Goal: Feedback & Contribution: Submit feedback/report problem

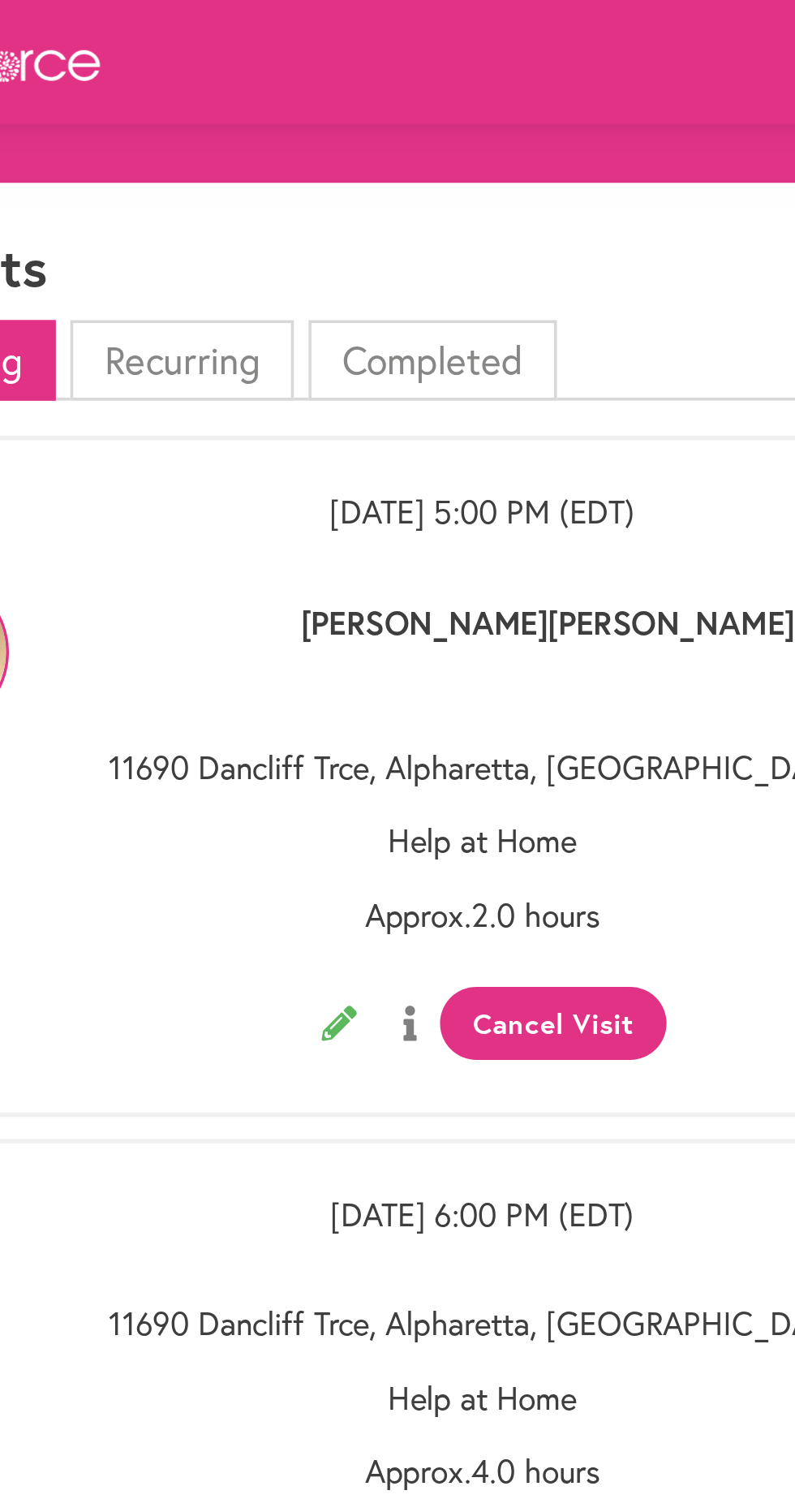
click at [384, 194] on li "Completed" at bounding box center [370, 200] width 138 height 45
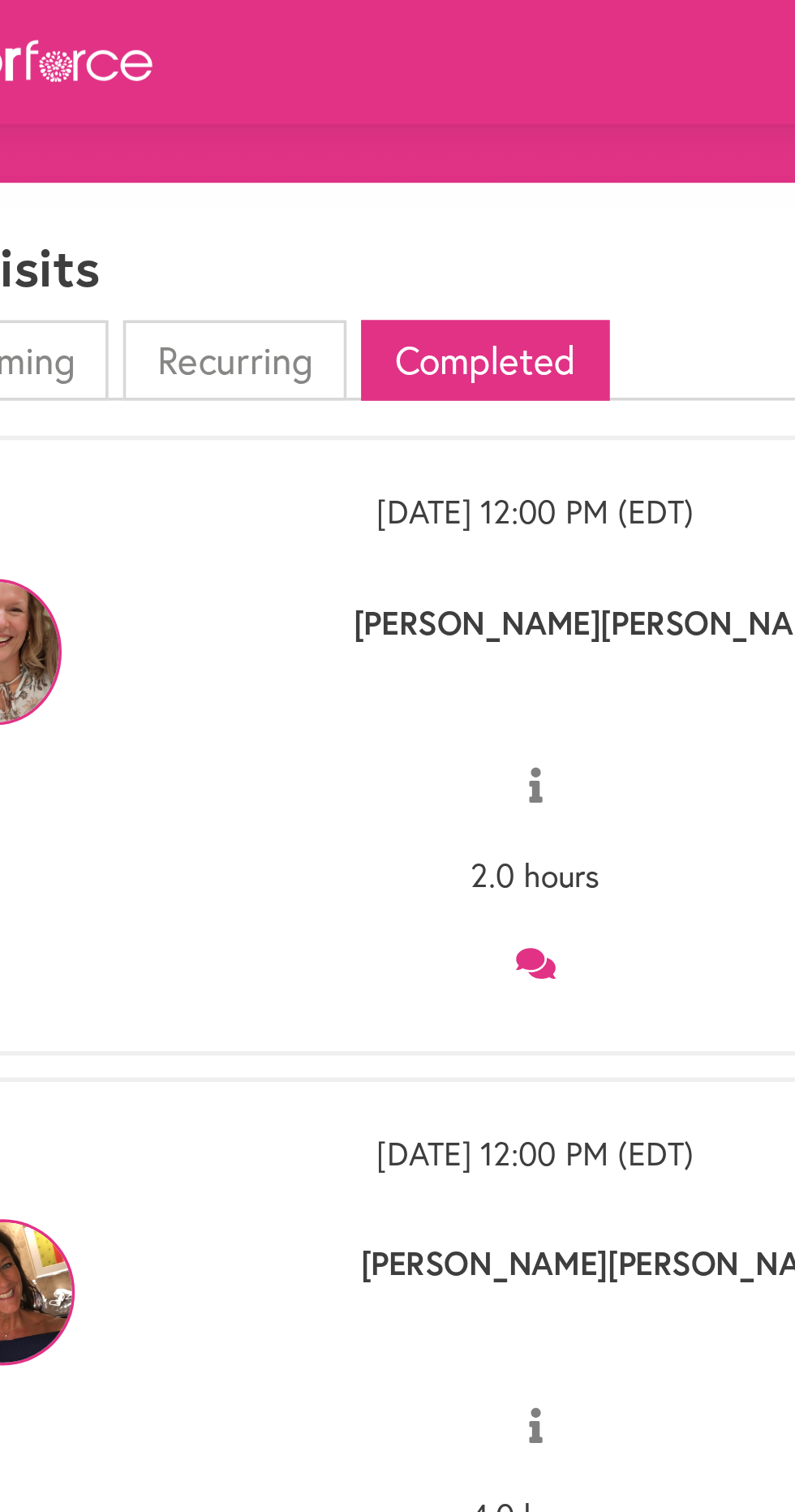
click at [398, 528] on icon at bounding box center [397, 535] width 22 height 17
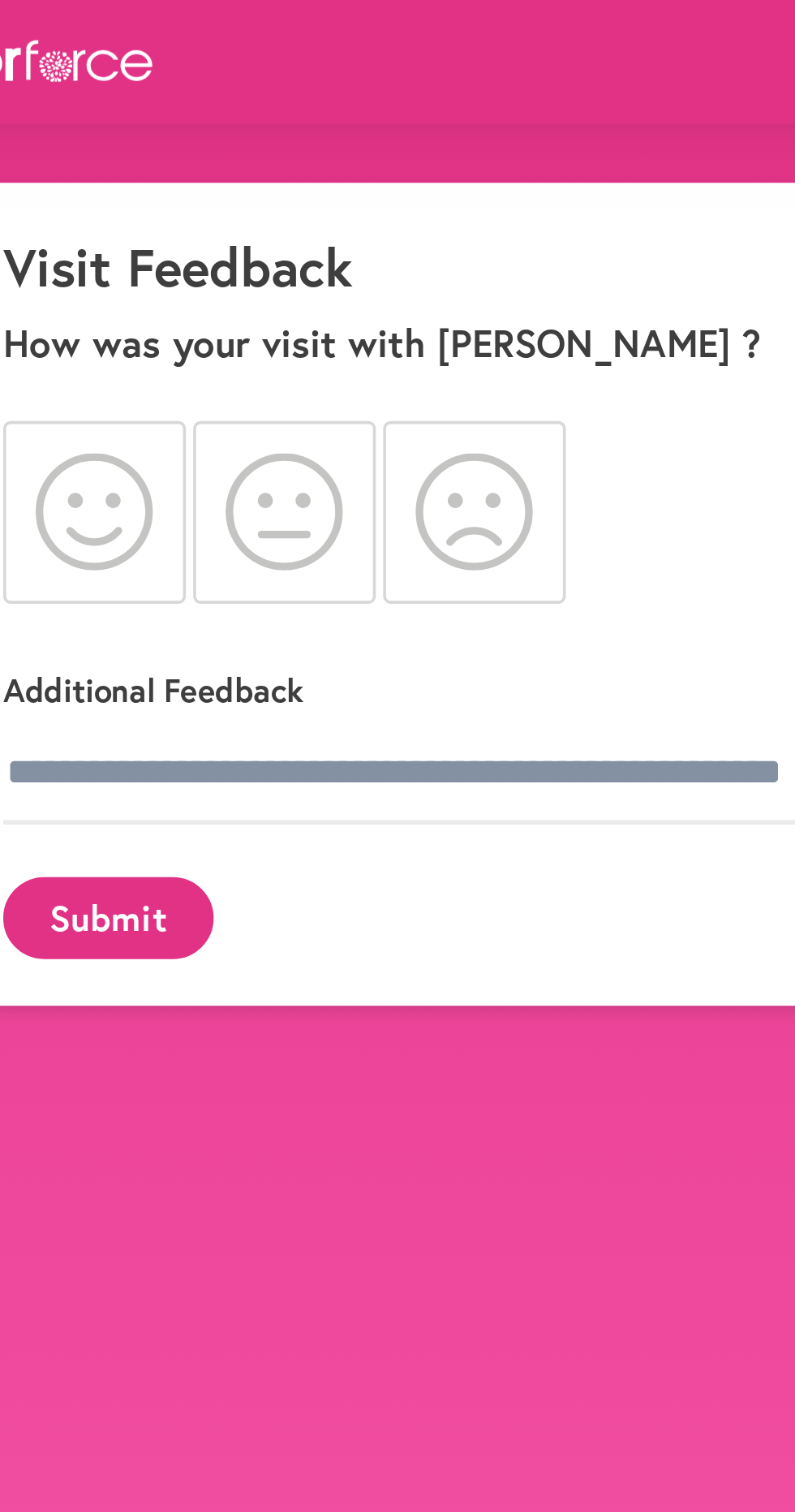
click at [153, 284] on icon at bounding box center [153, 283] width 66 height 65
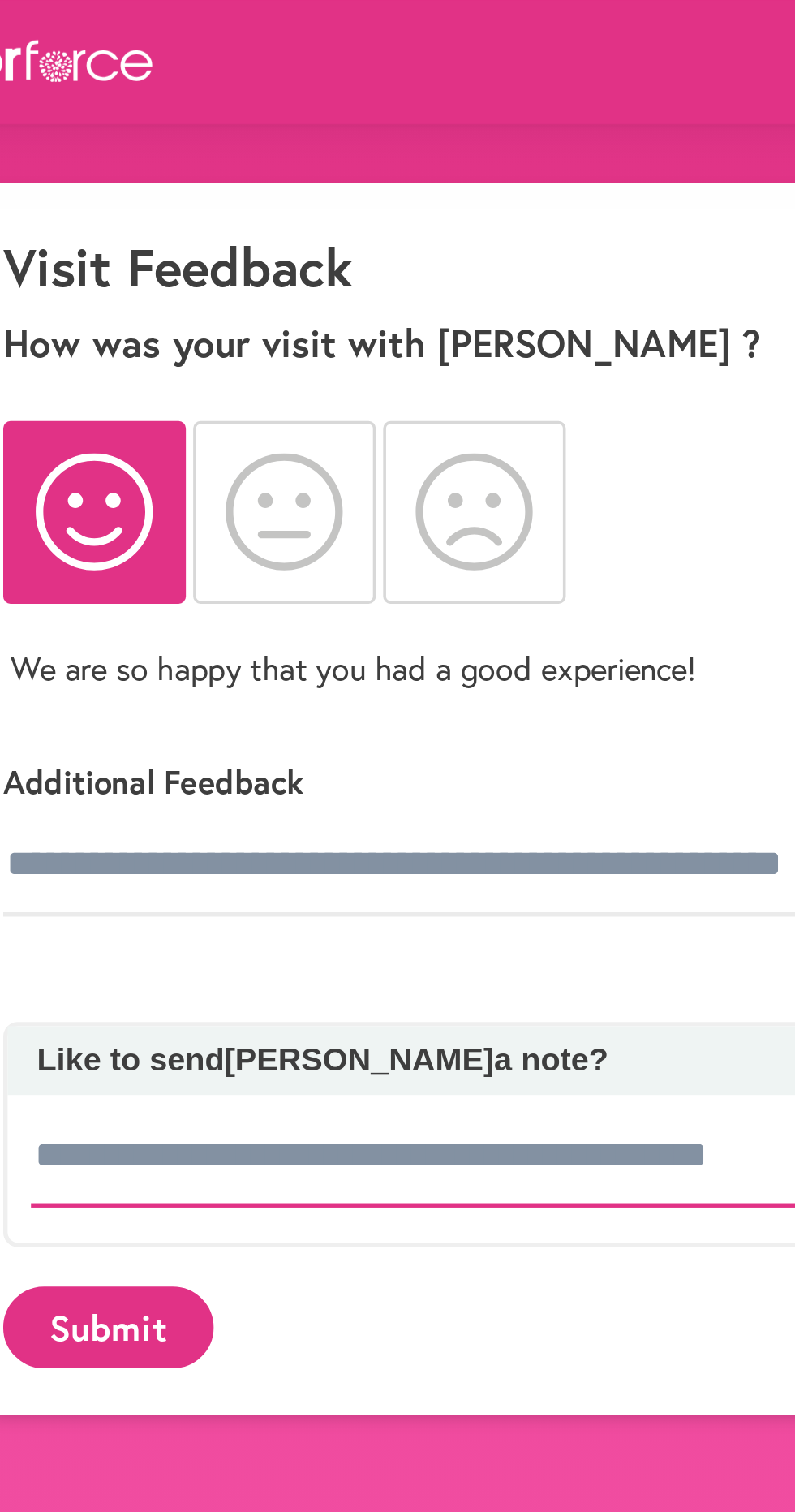
click at [329, 635] on input at bounding box center [373, 642] width 511 height 57
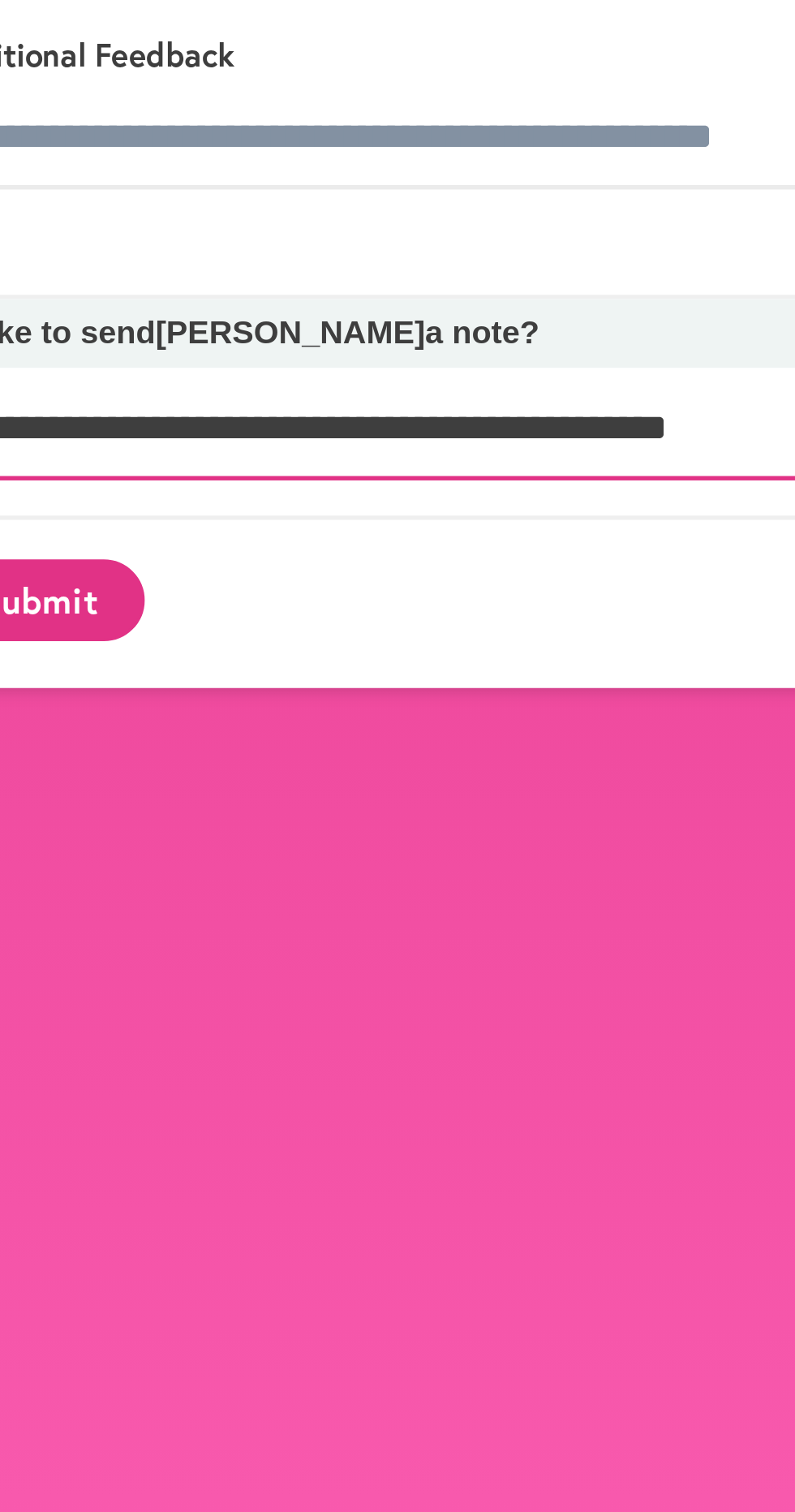
type input "**********"
click at [188, 724] on button "Submit" at bounding box center [161, 737] width 116 height 45
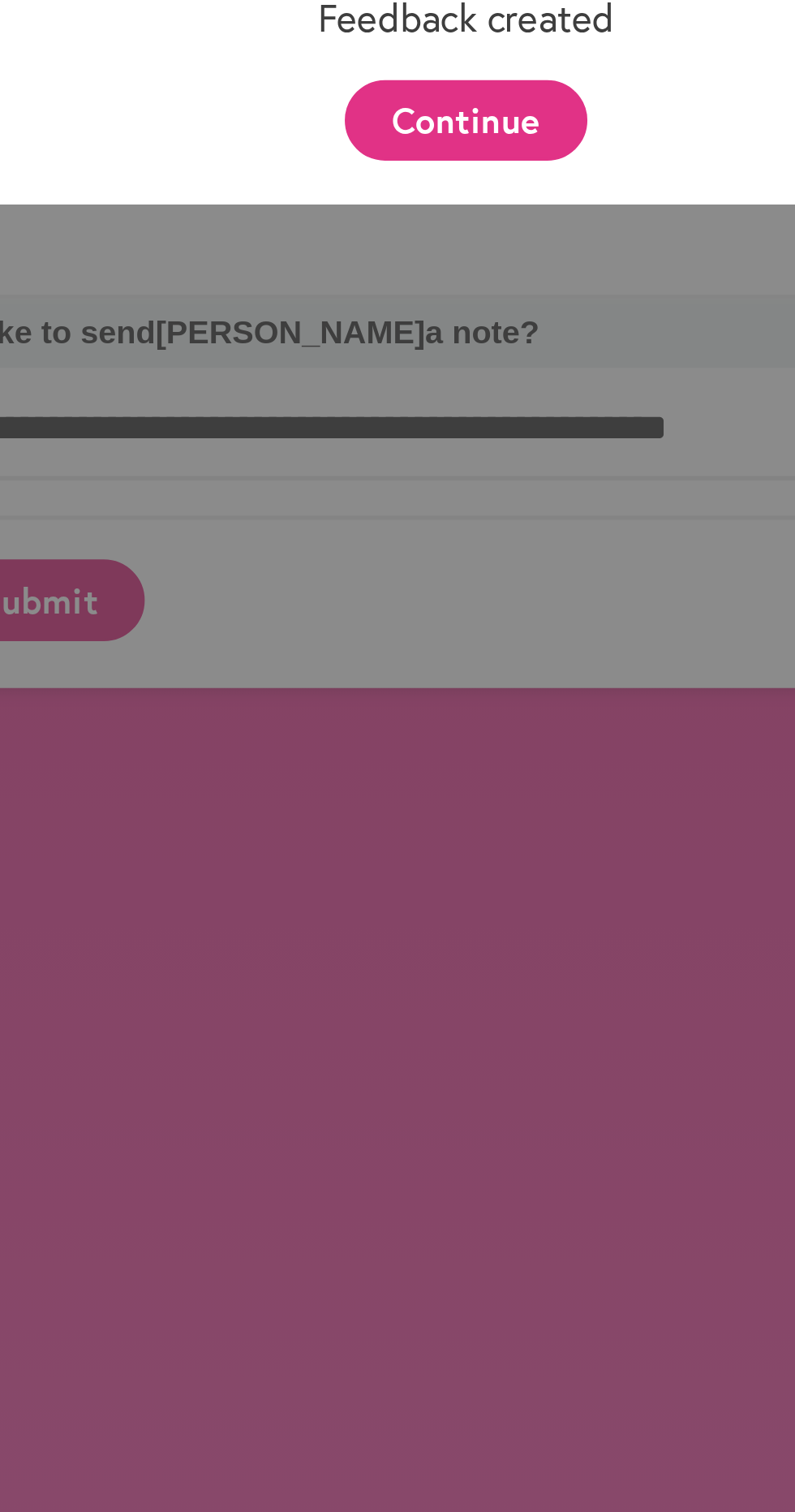
click at [415, 479] on button "Continue" at bounding box center [397, 470] width 134 height 45
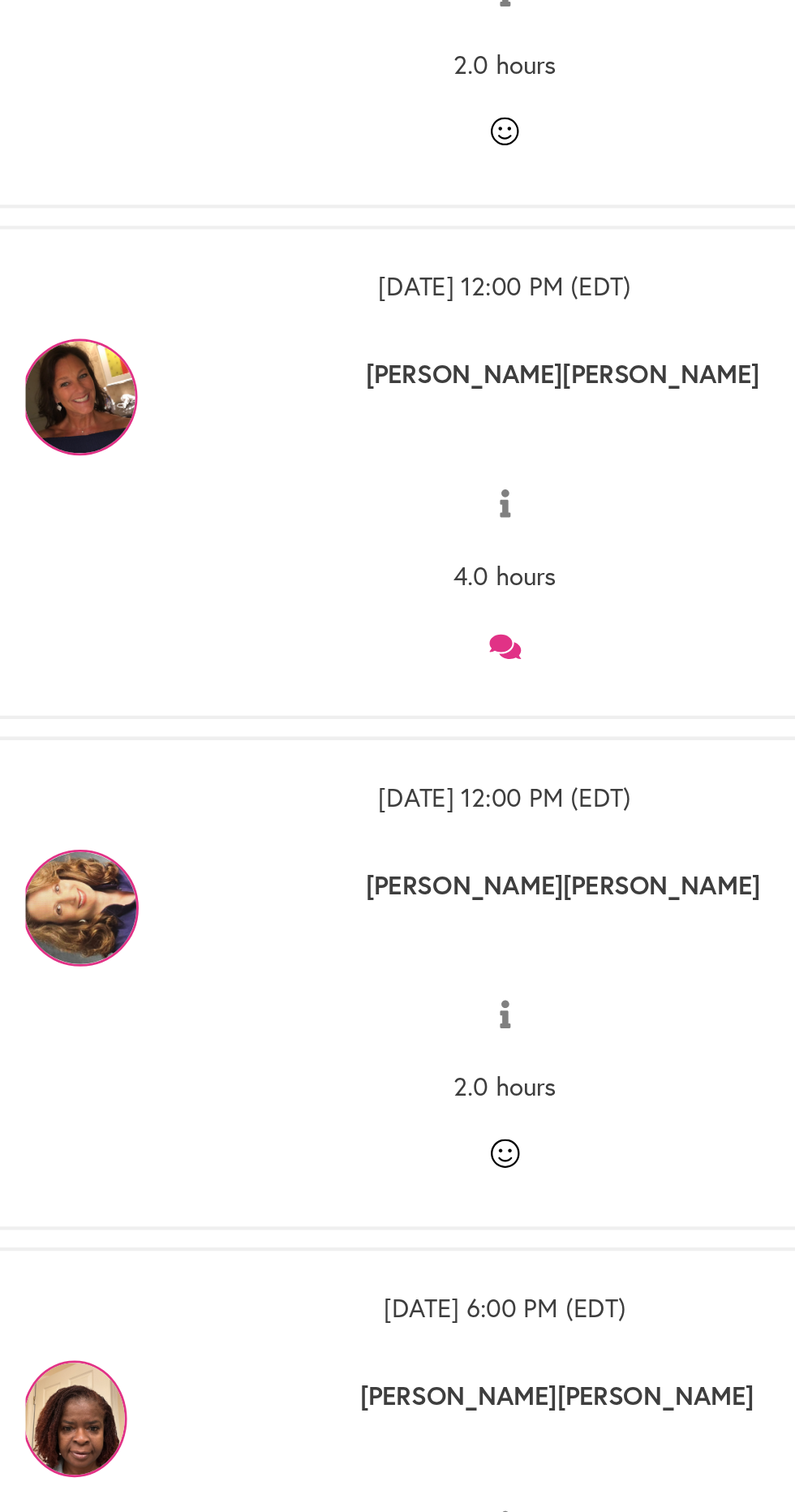
click at [399, 889] on icon at bounding box center [397, 891] width 22 height 17
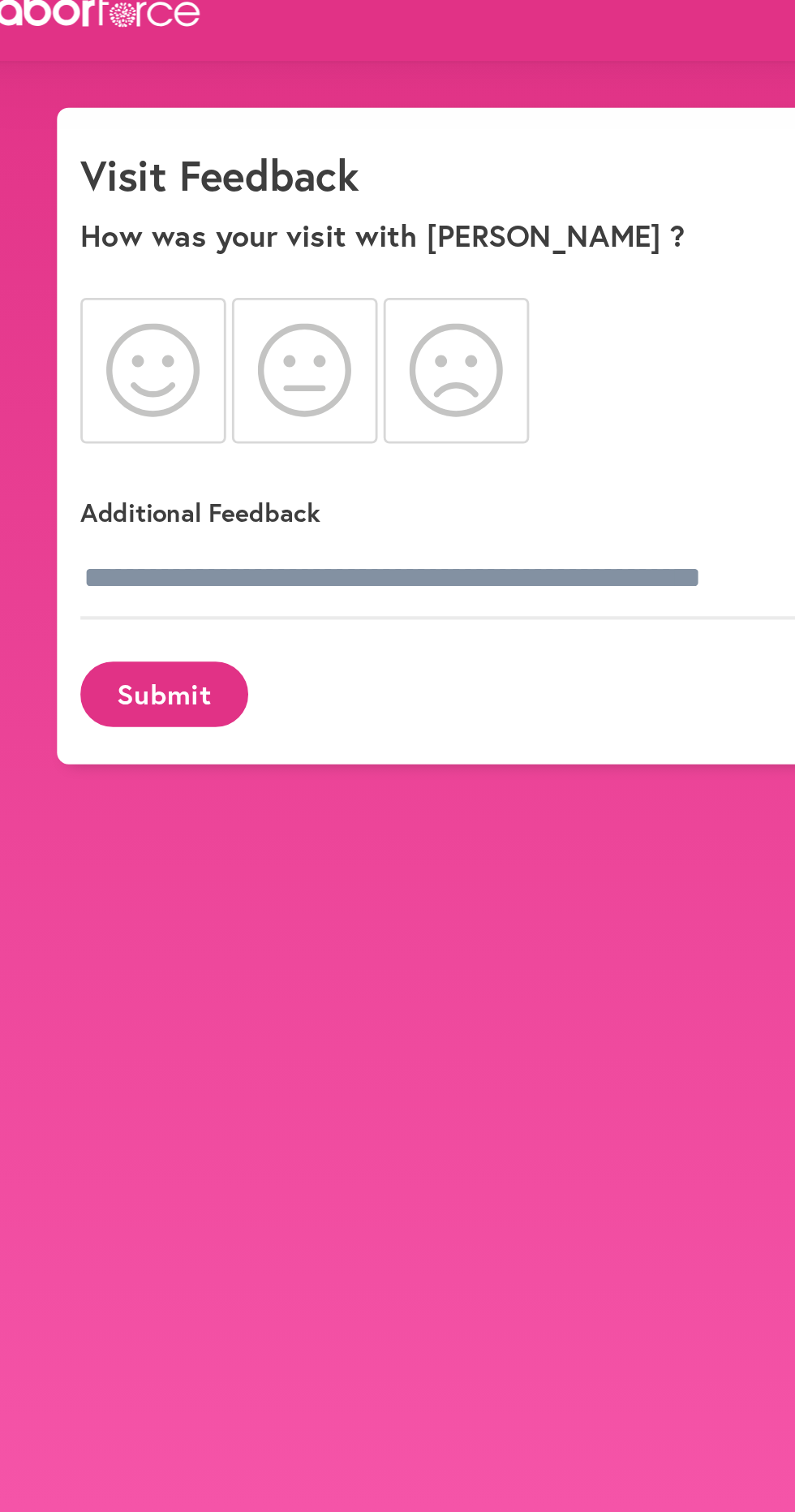
click at [264, 272] on icon at bounding box center [258, 283] width 66 height 65
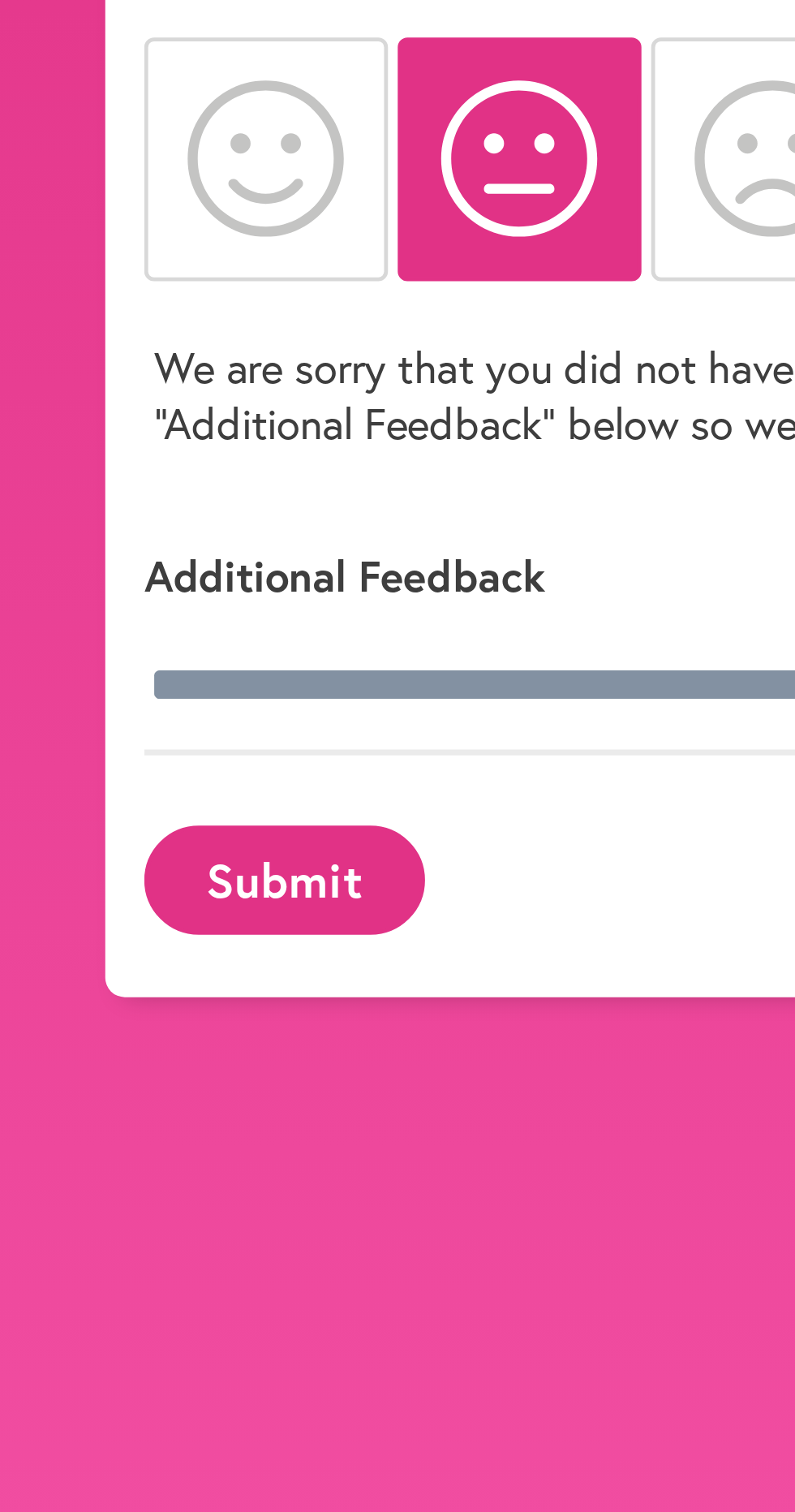
click at [176, 586] on button "Submit" at bounding box center [161, 584] width 116 height 45
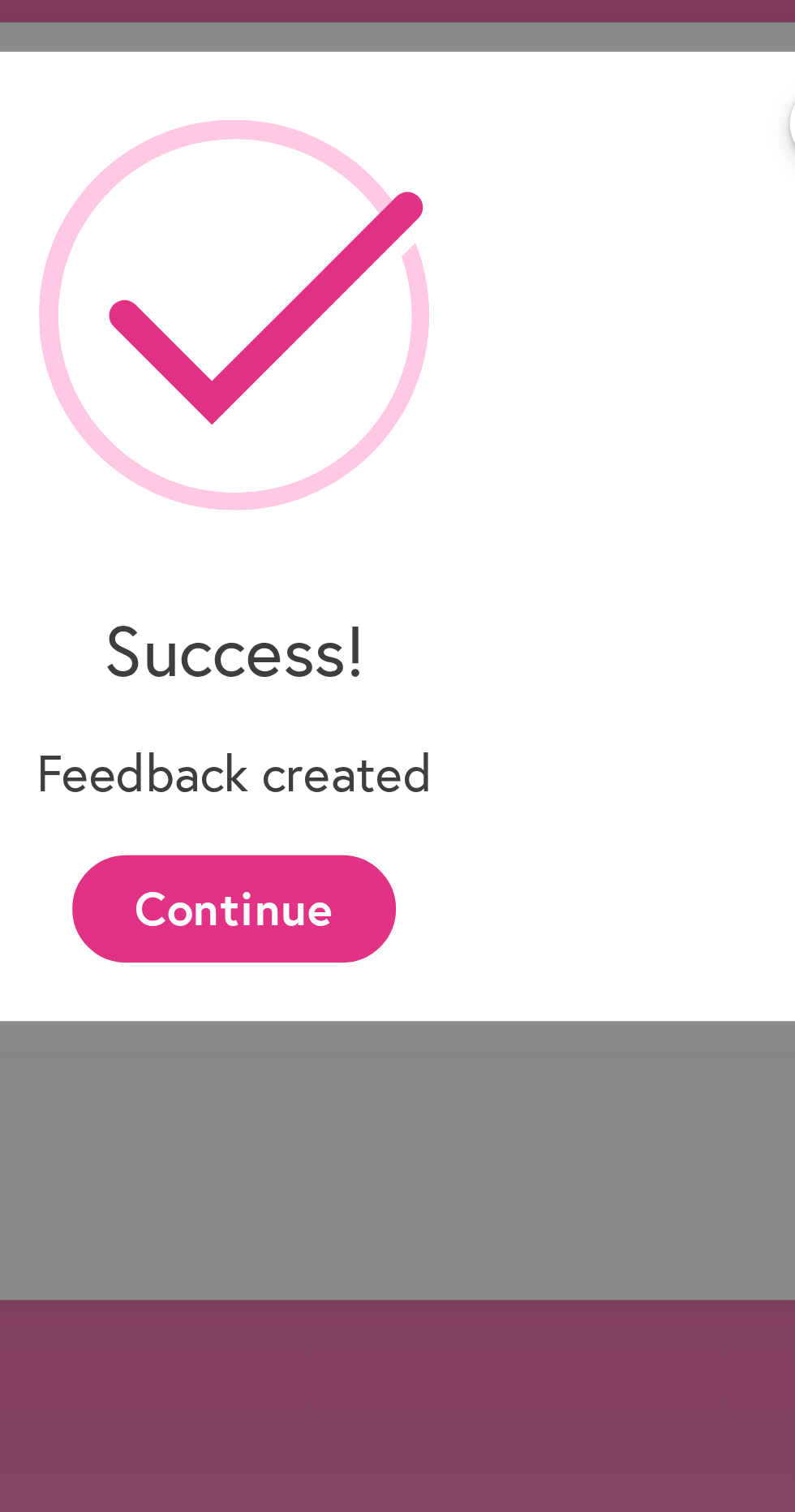
click at [419, 475] on button "Continue" at bounding box center [397, 470] width 134 height 45
